Goal: Information Seeking & Learning: Learn about a topic

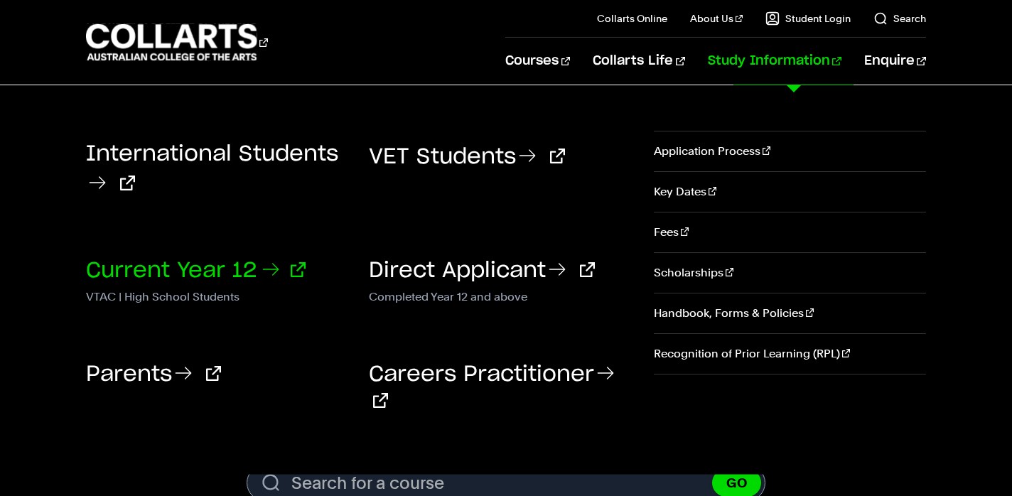
scroll to position [147, 0]
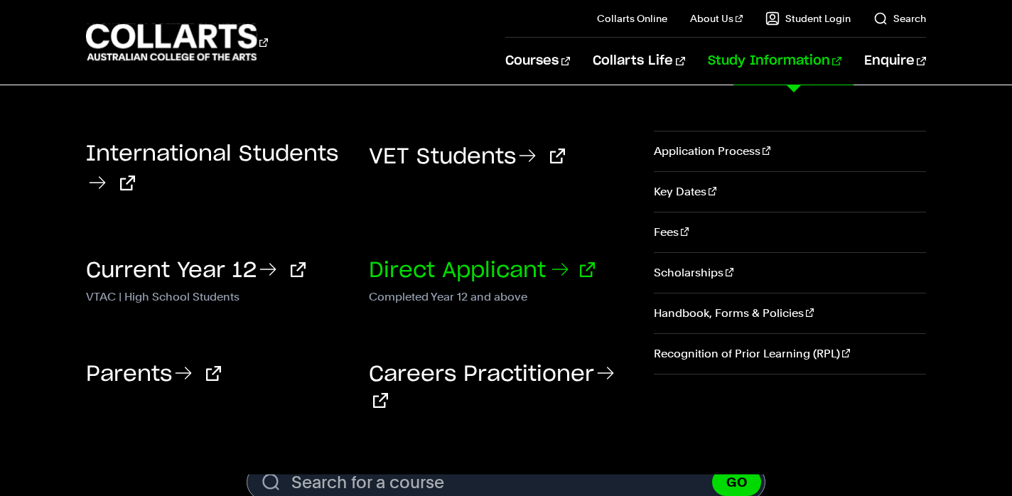
click at [436, 266] on link "Direct Applicant" at bounding box center [482, 270] width 226 height 21
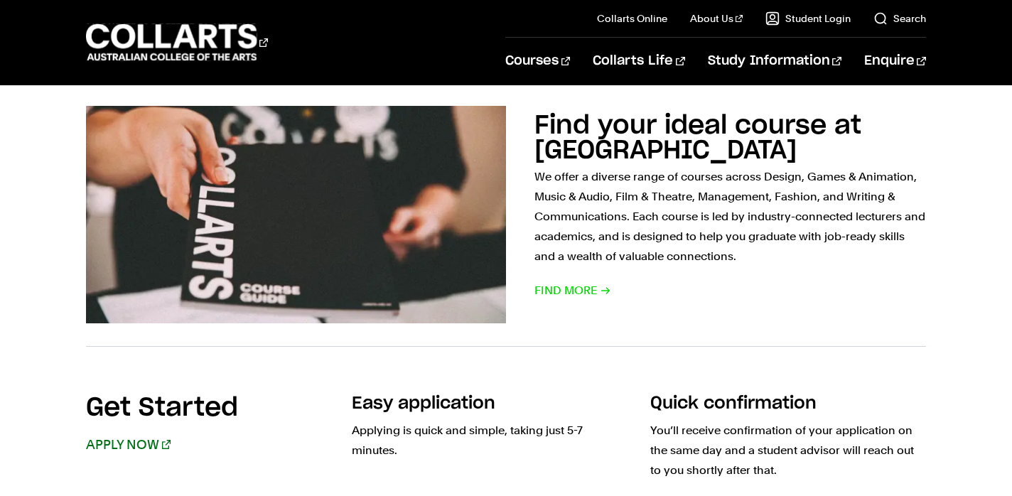
scroll to position [973, 0]
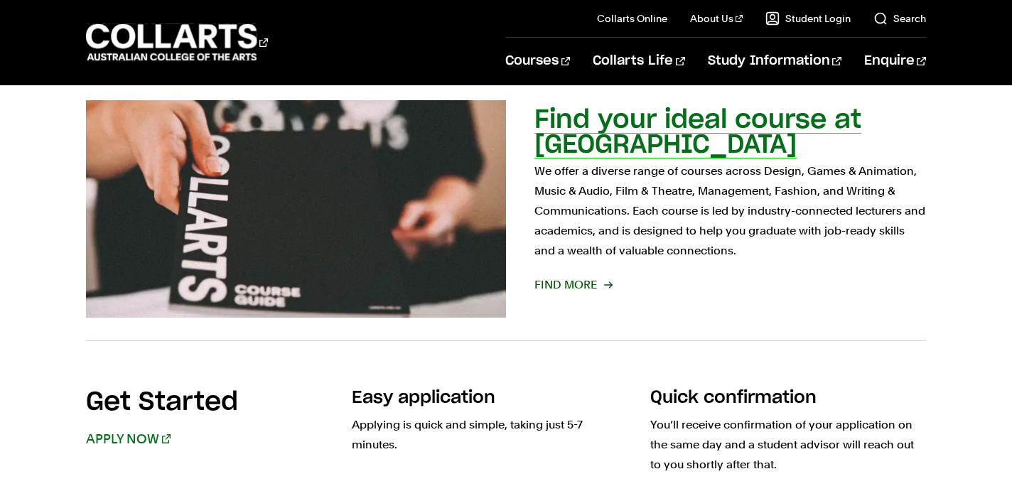
click at [567, 284] on span "Find More" at bounding box center [572, 285] width 77 height 20
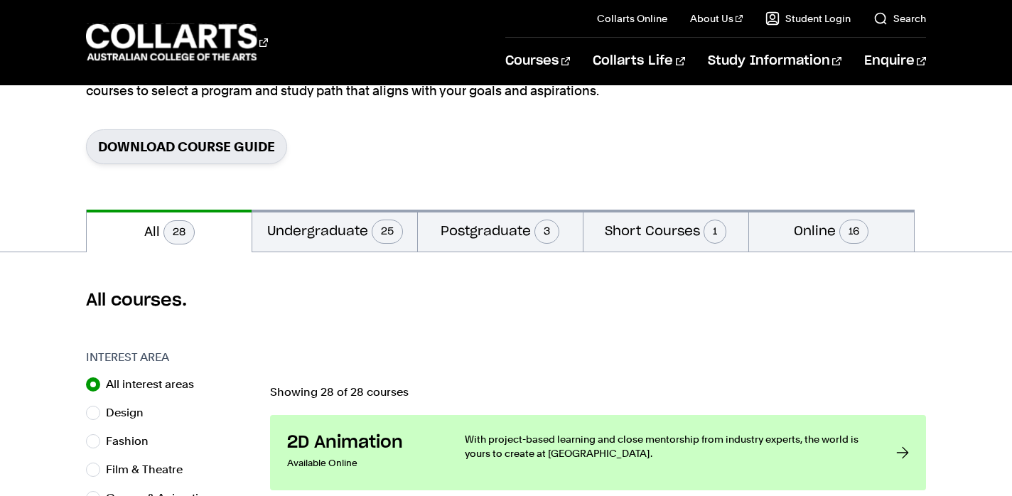
scroll to position [195, 0]
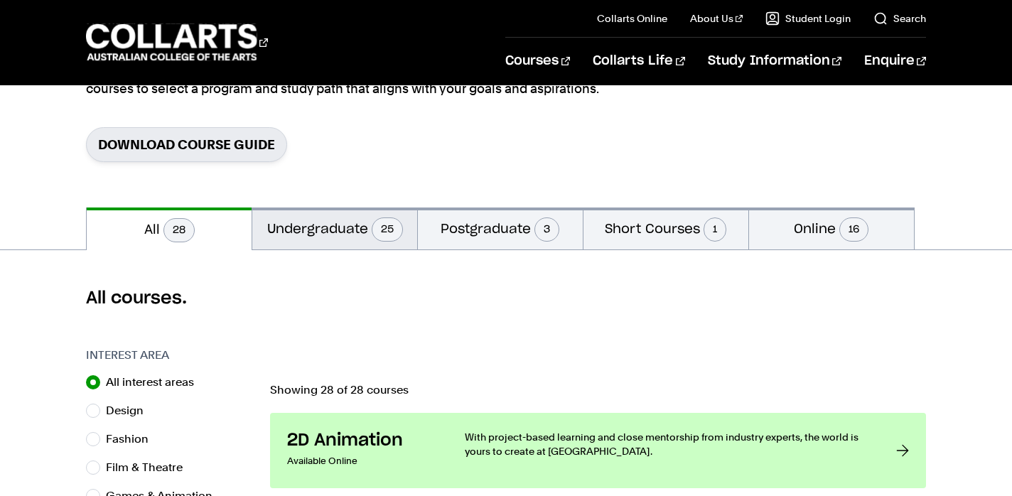
click at [344, 230] on button "Undergraduate 25" at bounding box center [334, 228] width 165 height 42
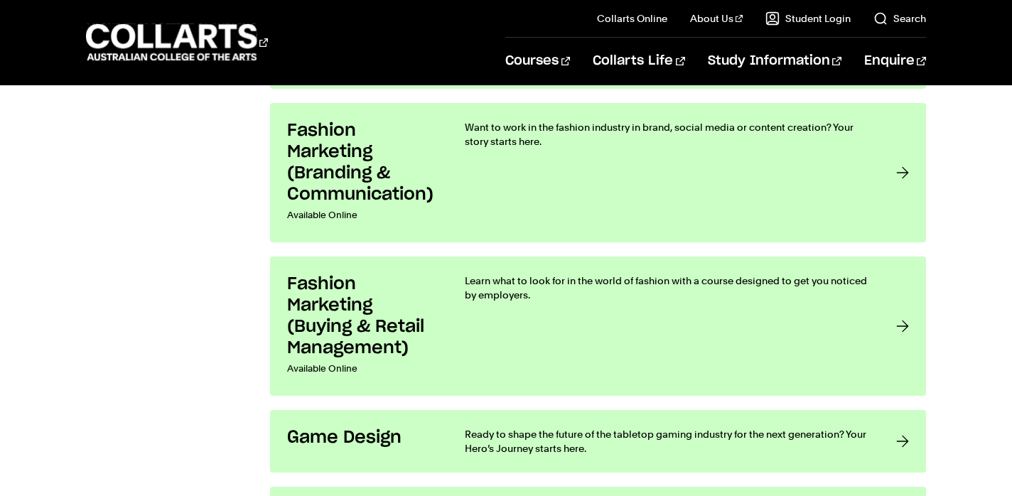
scroll to position [1811, 0]
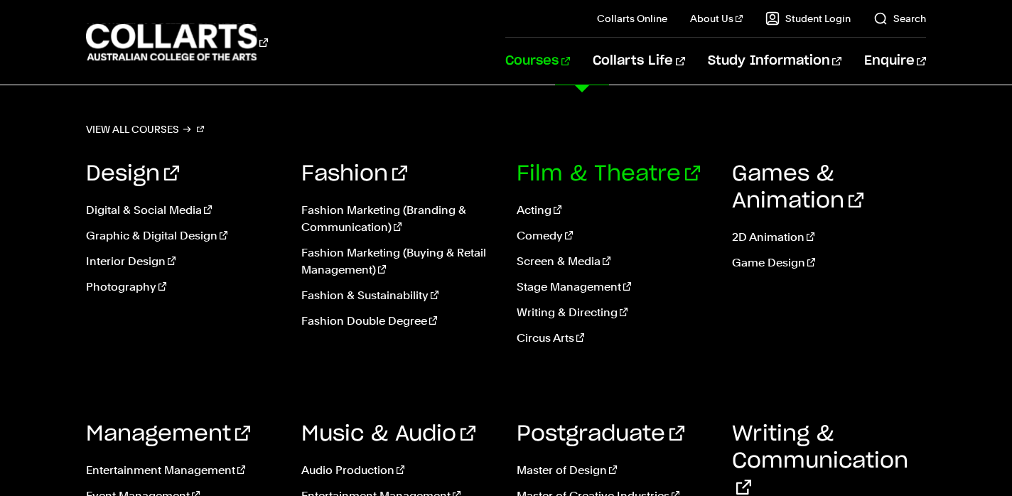
click at [584, 177] on link "Film & Theatre" at bounding box center [608, 173] width 183 height 21
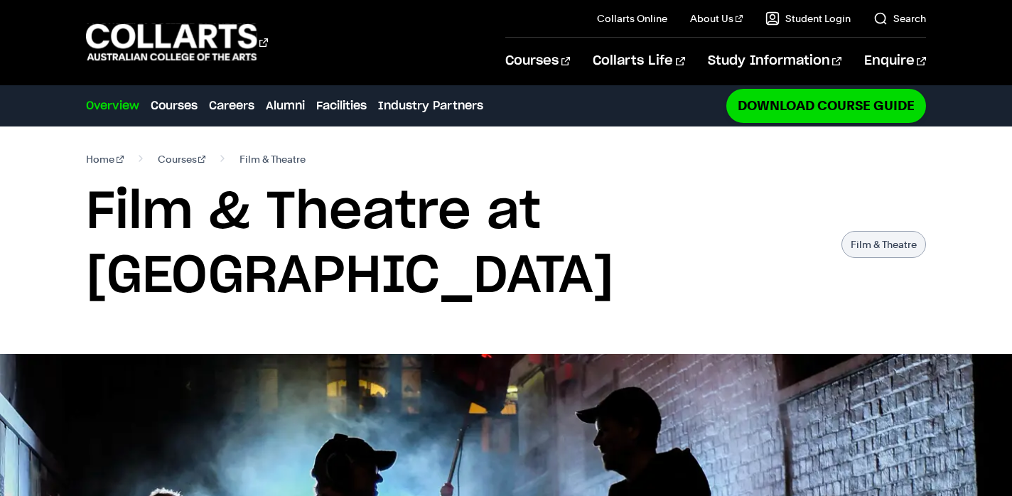
drag, startPoint x: 908, startPoint y: 156, endPoint x: 778, endPoint y: 200, distance: 137.5
click at [907, 156] on nav "Home Courses Film & Theatre" at bounding box center [506, 159] width 840 height 20
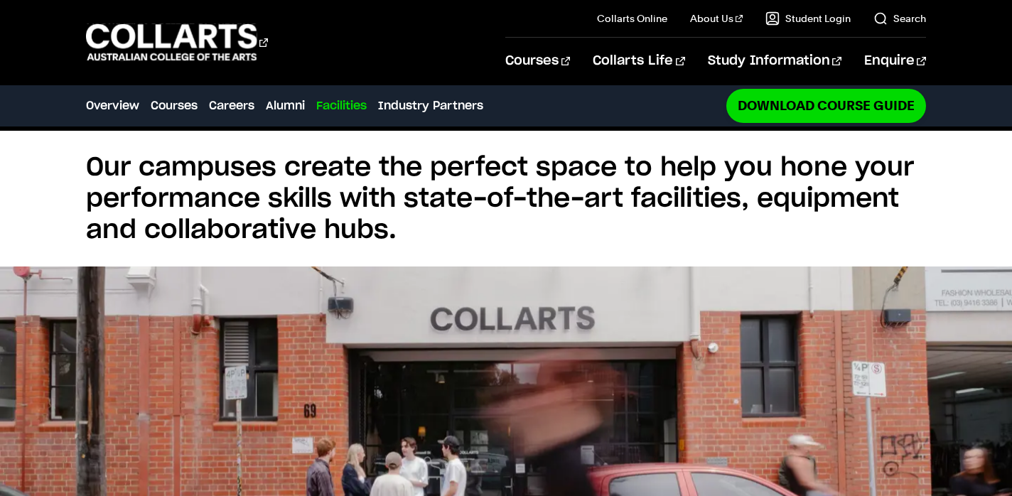
scroll to position [3267, 0]
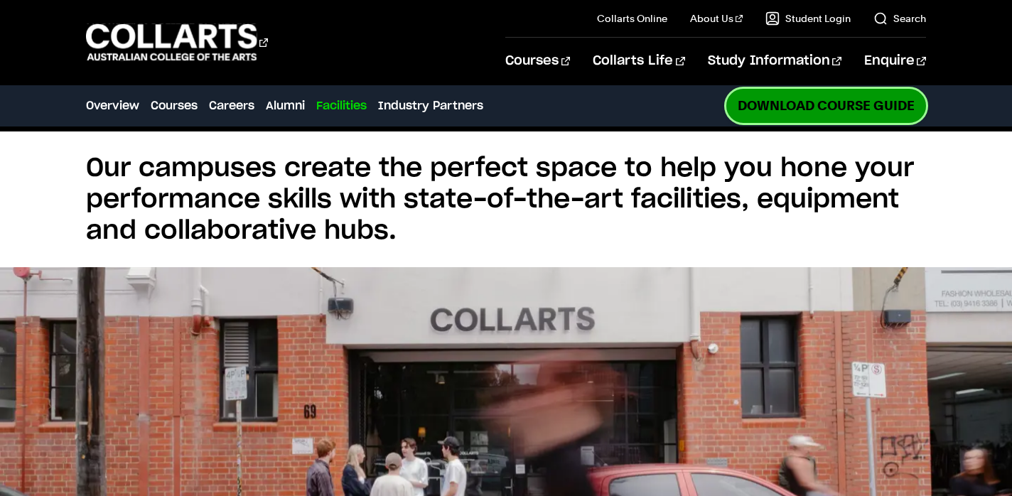
click at [812, 106] on link "Download Course Guide" at bounding box center [826, 105] width 200 height 33
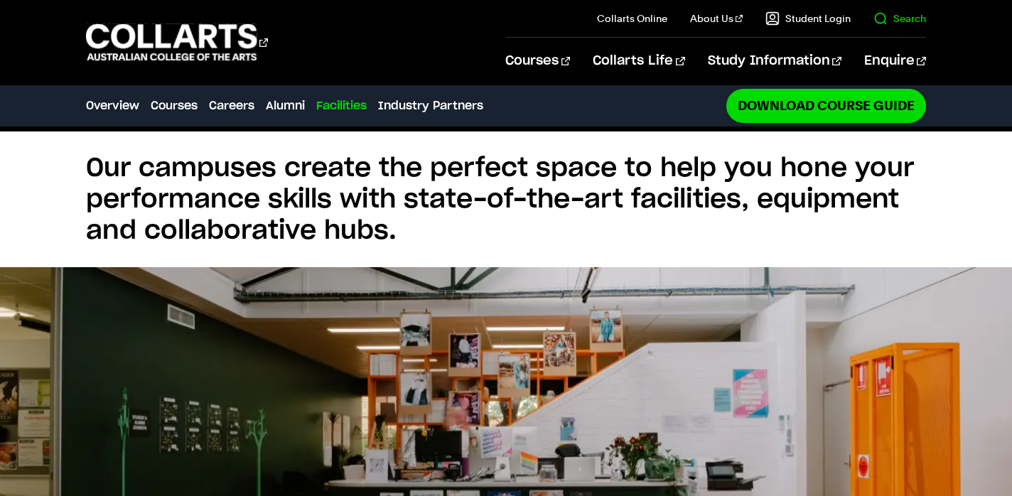
click at [880, 20] on link "Search" at bounding box center [899, 18] width 53 height 14
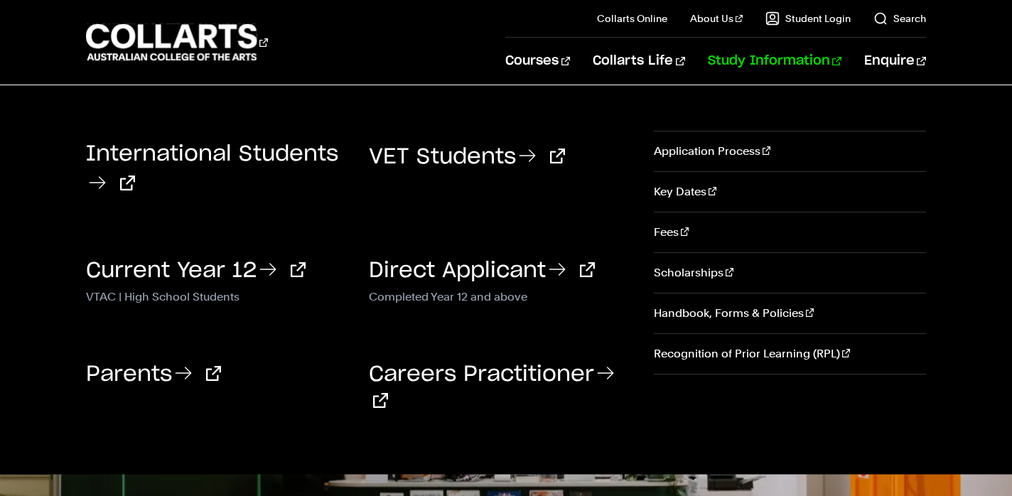
scroll to position [0, 0]
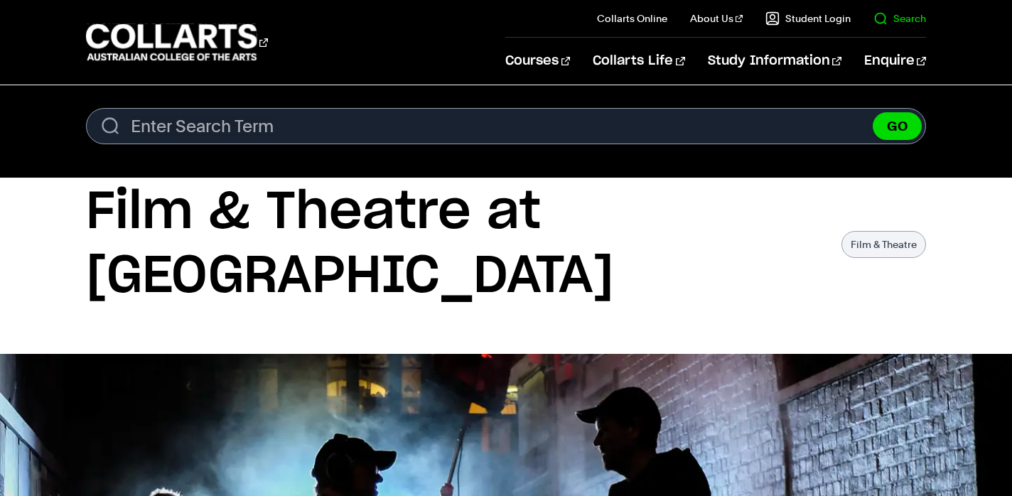
click at [877, 15] on link "Search" at bounding box center [899, 18] width 53 height 14
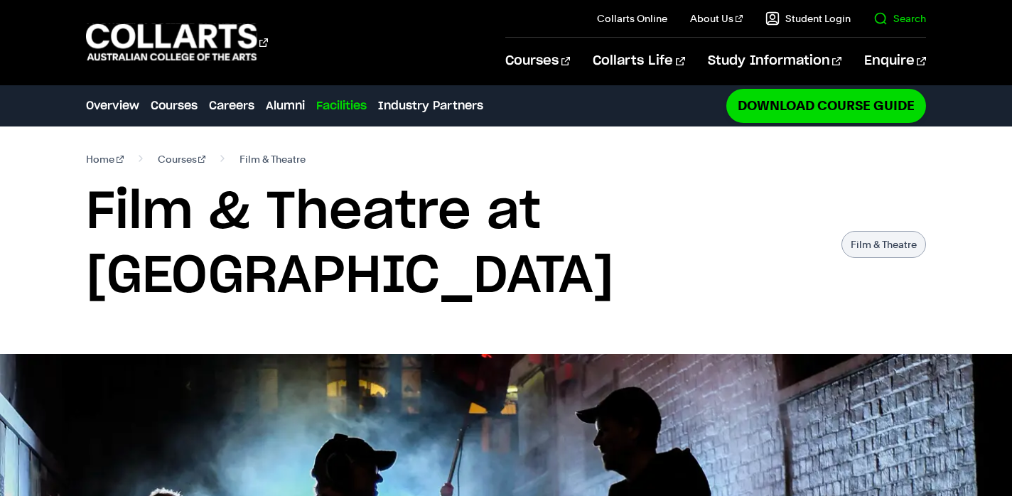
click at [902, 18] on link "Search" at bounding box center [899, 18] width 53 height 14
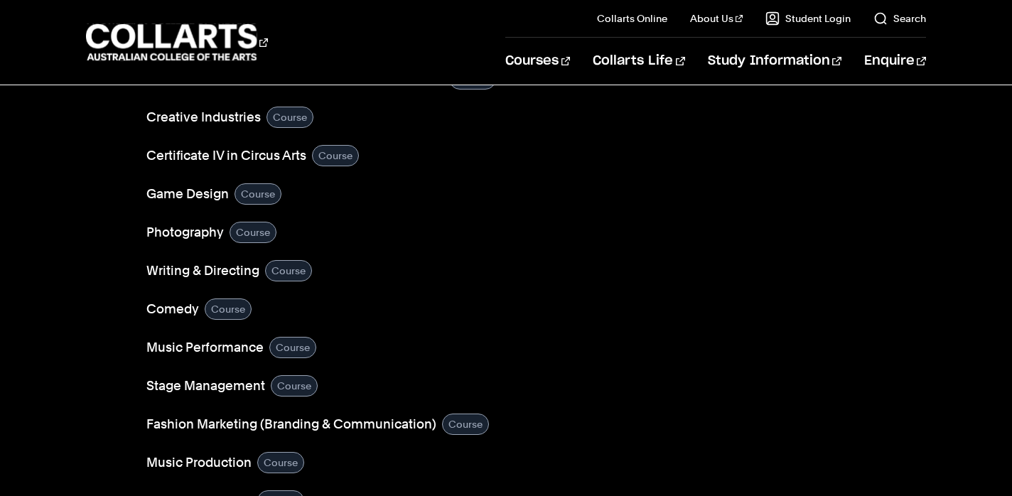
scroll to position [283, 0]
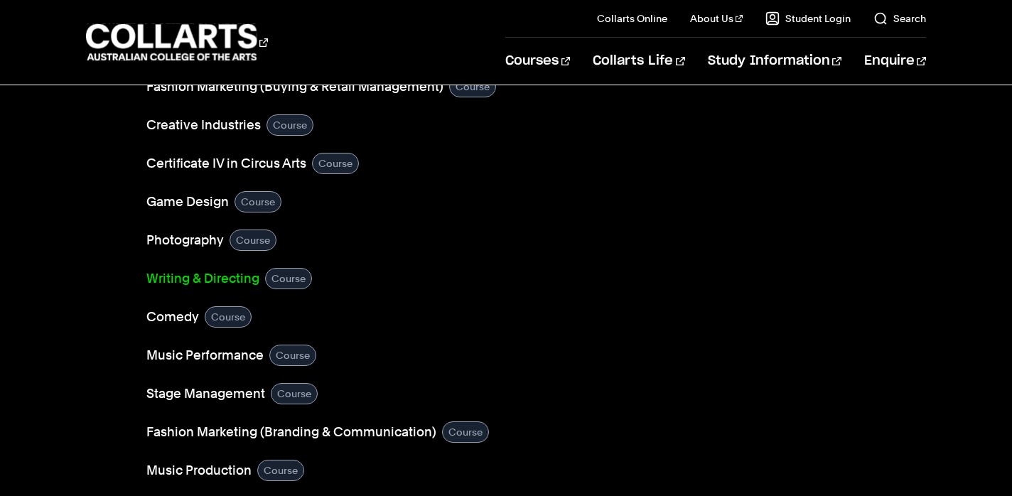
click at [217, 279] on link "Writing & Directing" at bounding box center [202, 279] width 113 height 20
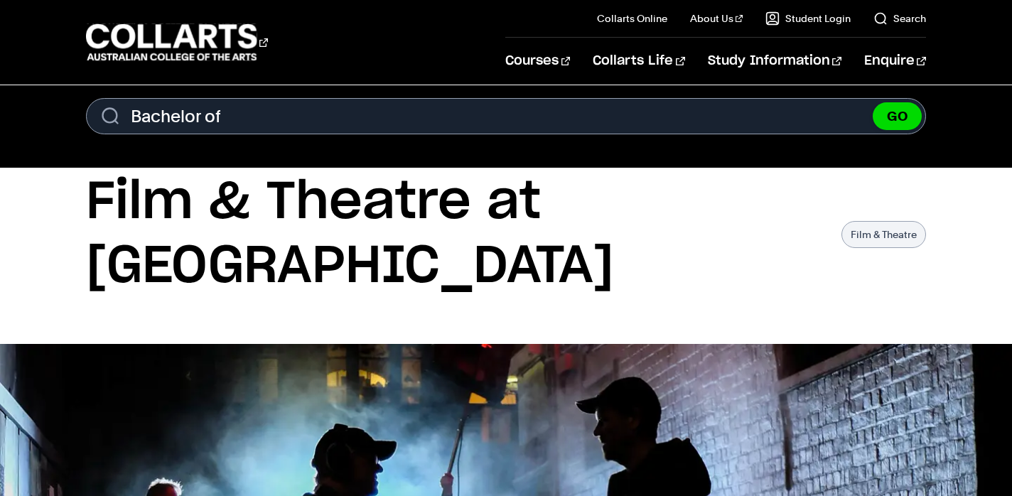
scroll to position [0, 0]
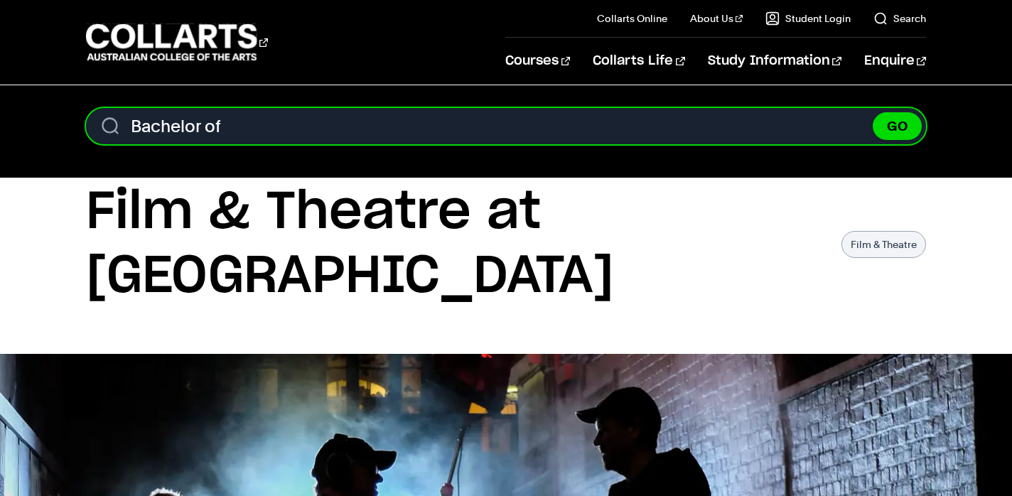
click at [251, 123] on input "Bachelor of" at bounding box center [506, 126] width 840 height 36
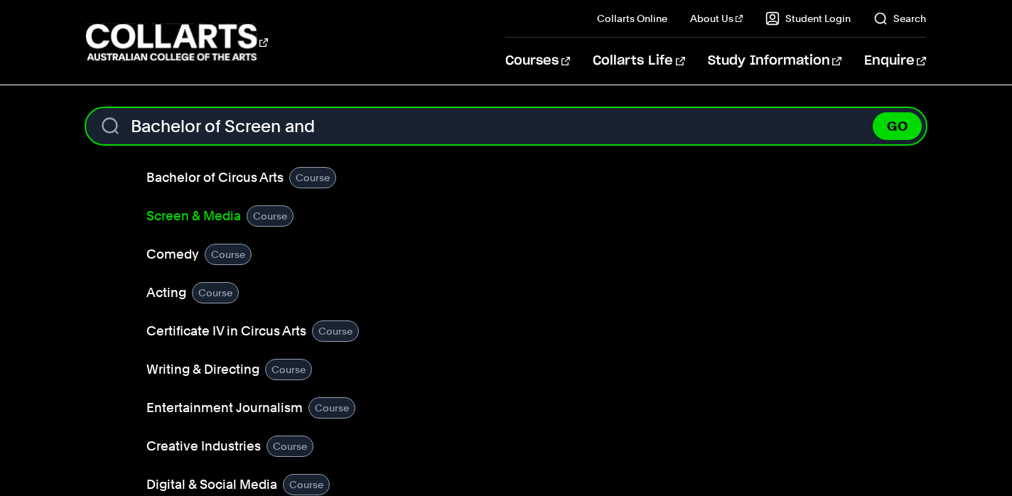
type input "Bachelor of Screen and"
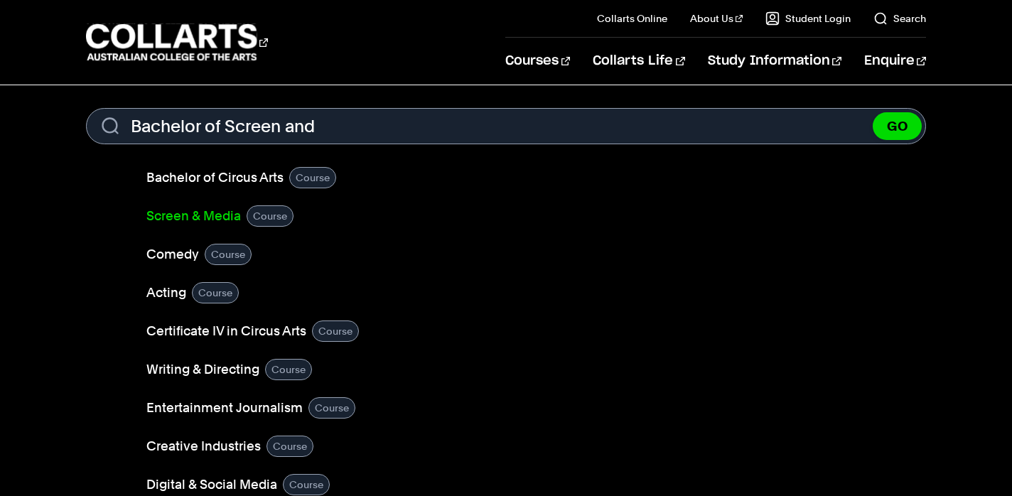
click at [192, 207] on link "Screen & Media" at bounding box center [193, 216] width 94 height 20
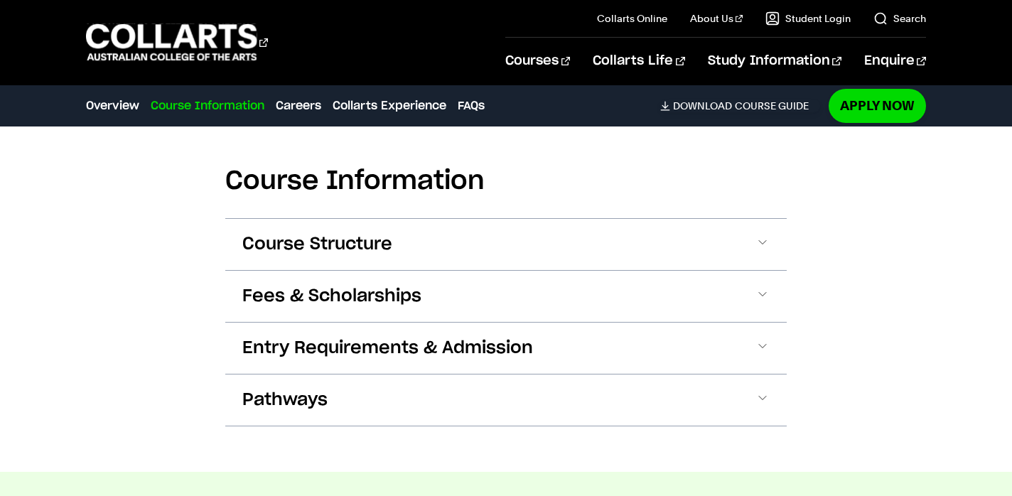
scroll to position [1332, 0]
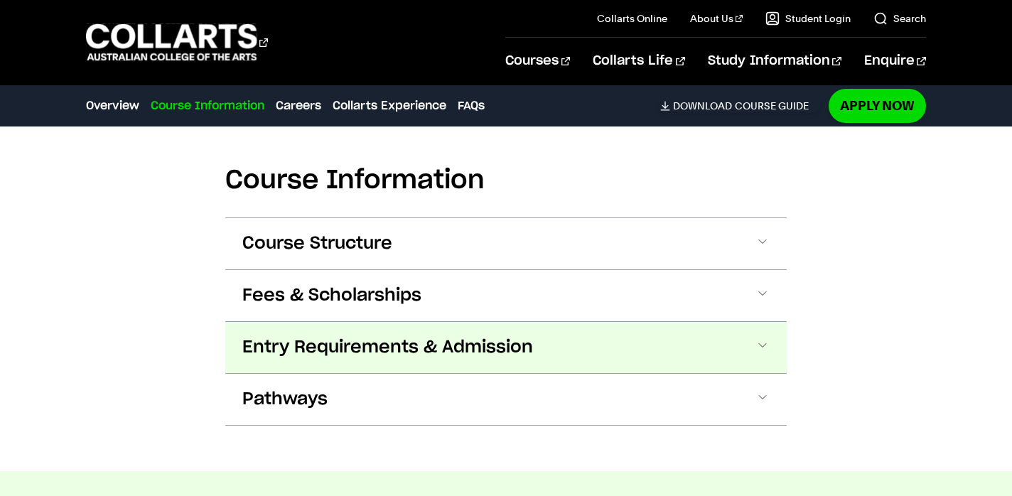
click at [760, 343] on span at bounding box center [762, 347] width 14 height 18
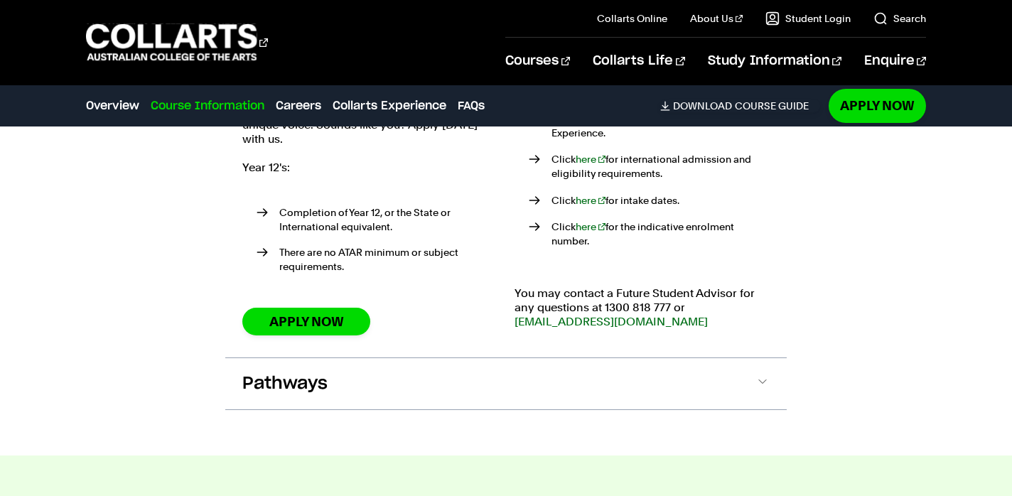
scroll to position [1744, 0]
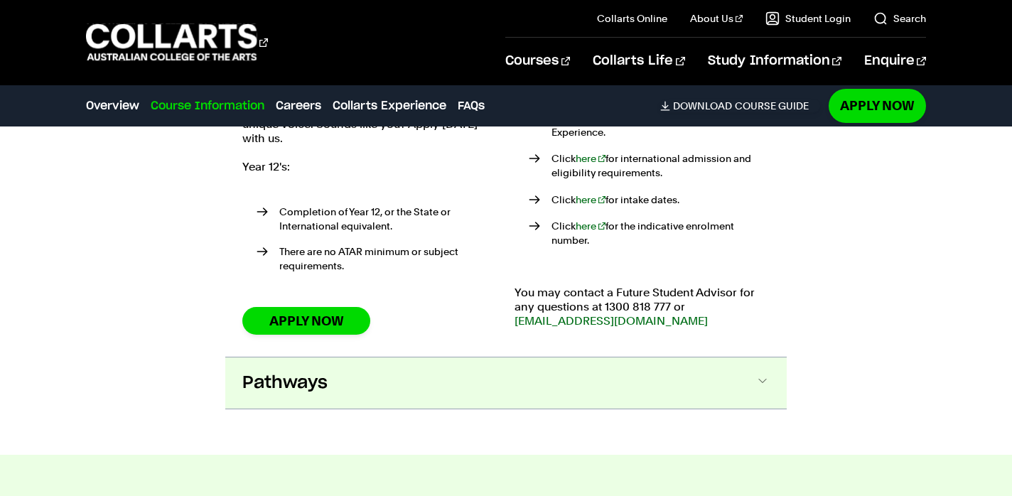
click at [764, 374] on span at bounding box center [762, 383] width 14 height 18
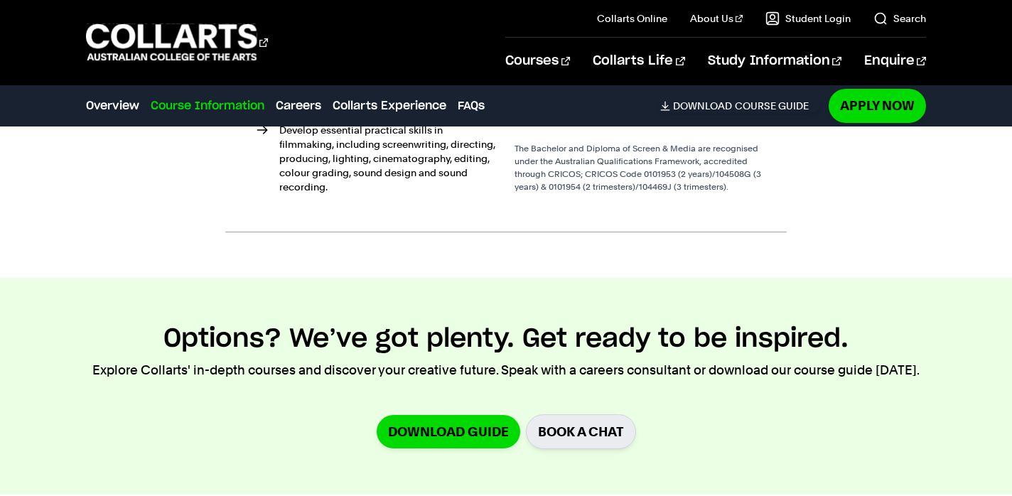
scroll to position [2321, 0]
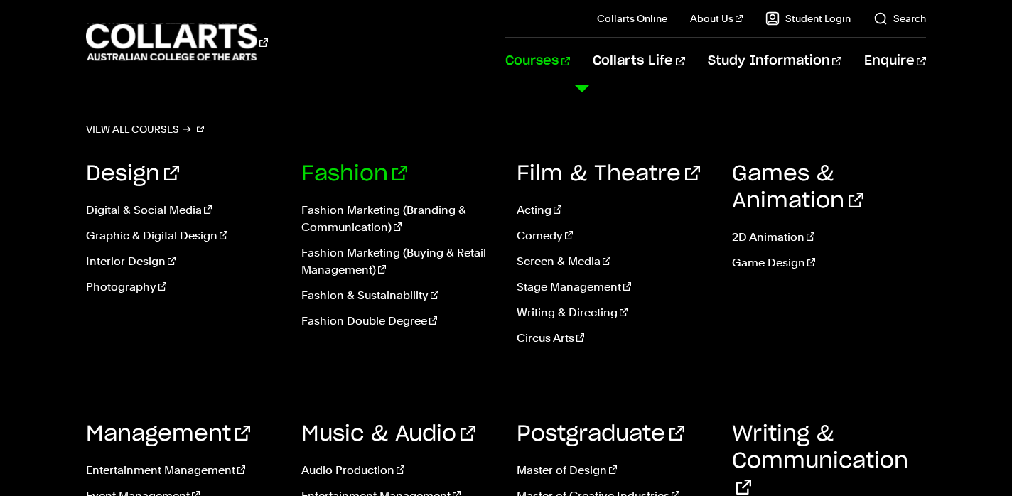
click at [358, 175] on link "Fashion" at bounding box center [354, 173] width 106 height 21
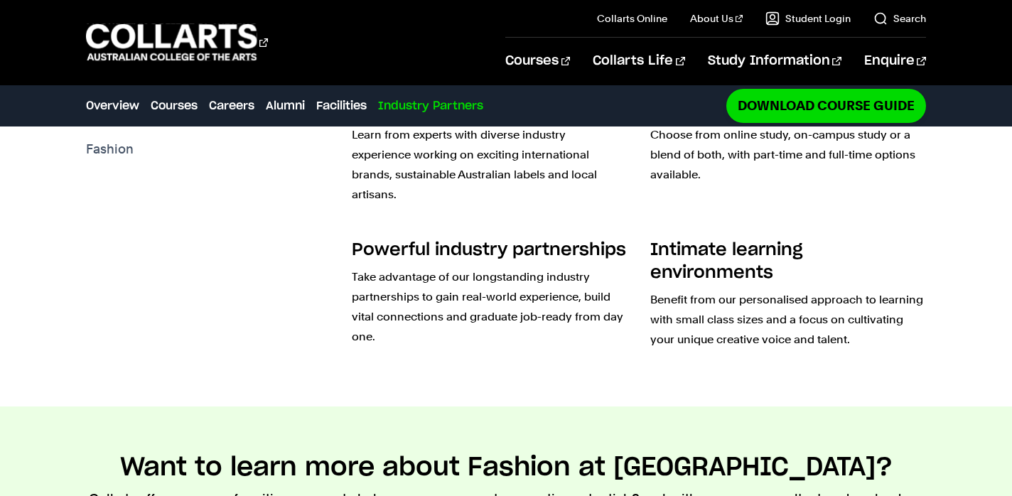
scroll to position [3894, 0]
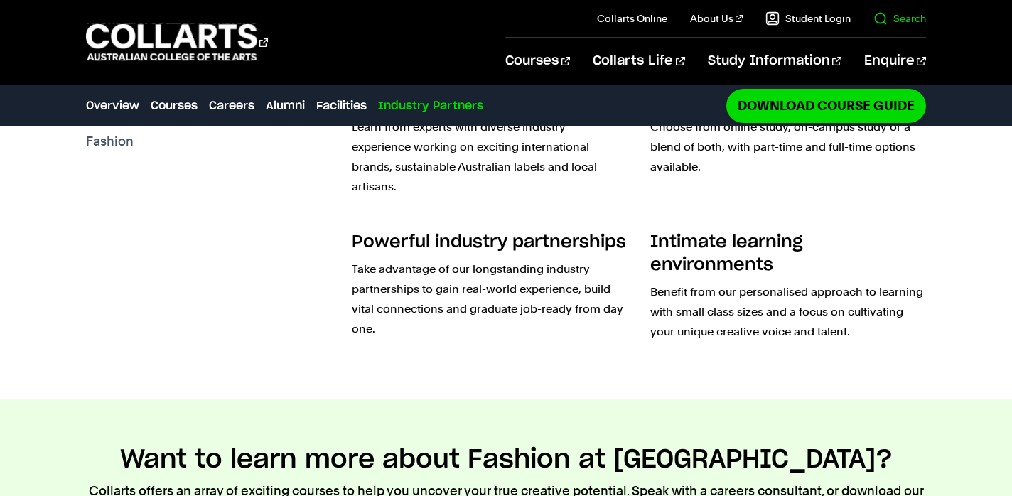
click at [887, 21] on link "Search" at bounding box center [899, 18] width 53 height 14
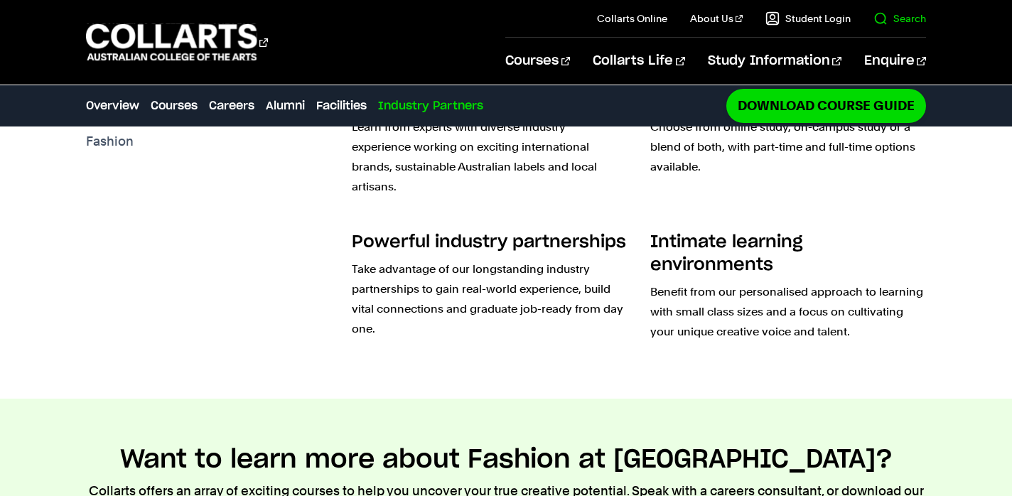
scroll to position [0, 0]
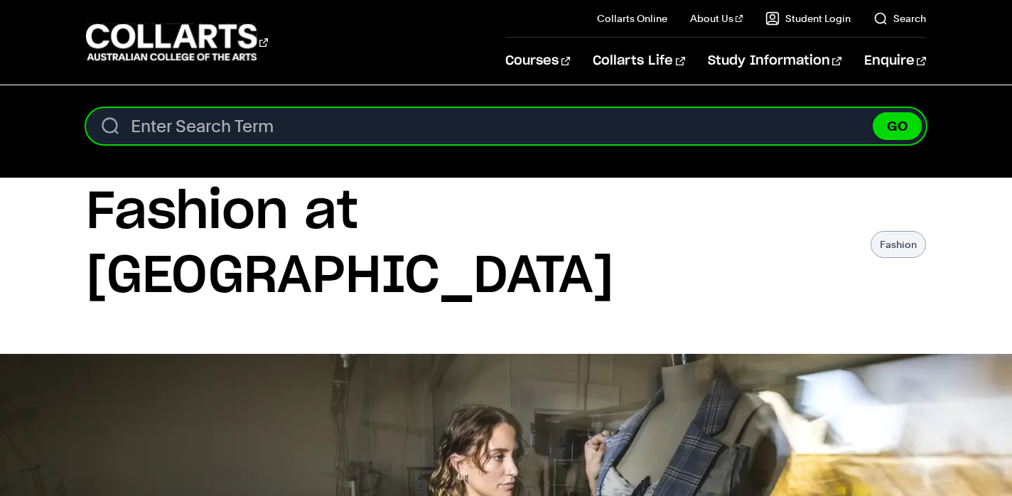
click at [497, 128] on input "Search content" at bounding box center [506, 126] width 840 height 36
type input "VDSS"
click at [872, 112] on button "GO" at bounding box center [896, 126] width 49 height 28
